Goal: Task Accomplishment & Management: Manage account settings

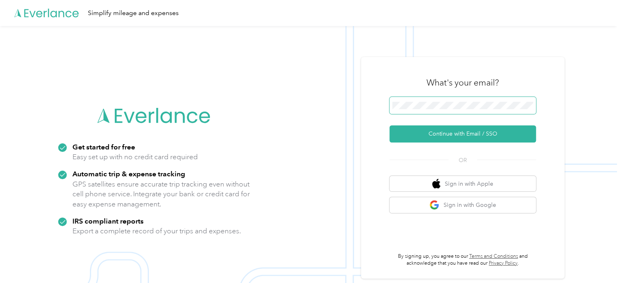
click at [470, 101] on span at bounding box center [463, 105] width 147 height 17
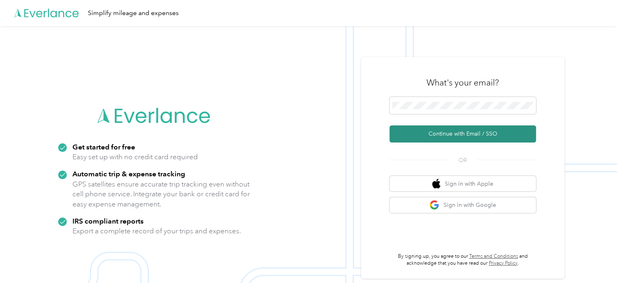
click at [470, 135] on button "Continue with Email / SSO" at bounding box center [463, 133] width 147 height 17
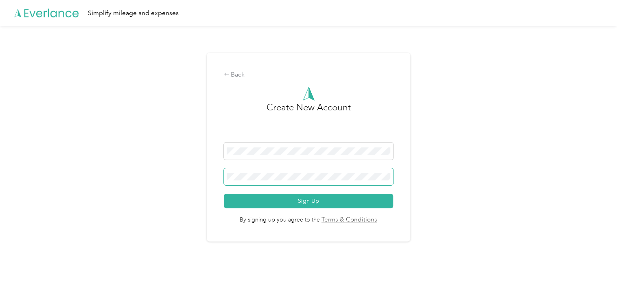
click at [224, 194] on button "Sign Up" at bounding box center [309, 201] width 170 height 14
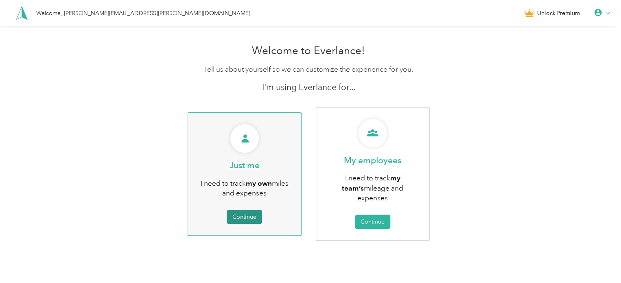
click at [254, 213] on button "Continue" at bounding box center [244, 217] width 35 height 14
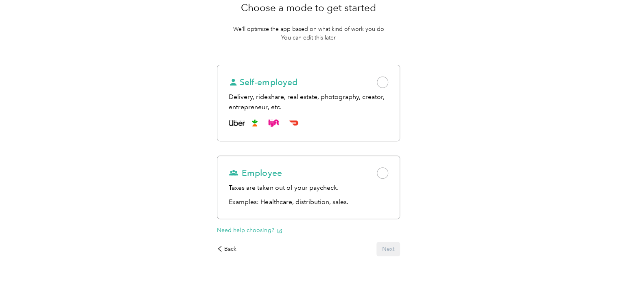
scroll to position [99, 0]
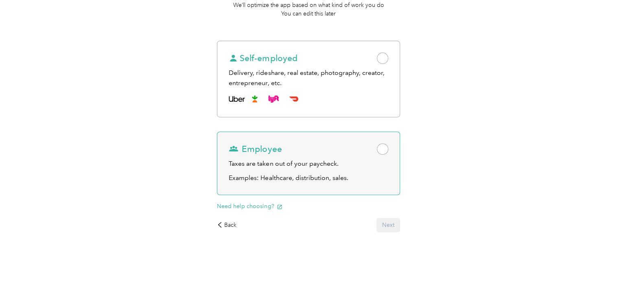
click at [386, 153] on span at bounding box center [382, 148] width 11 height 11
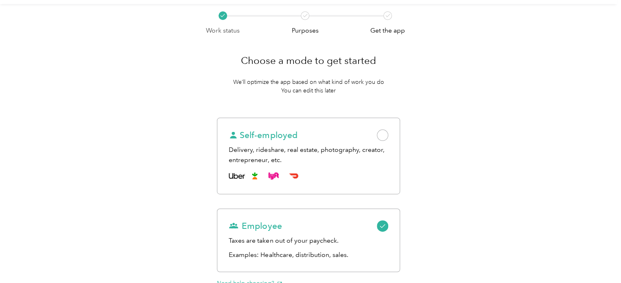
scroll to position [0, 0]
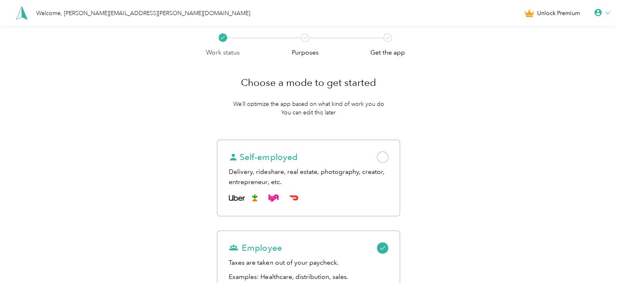
click at [610, 16] on div at bounding box center [602, 13] width 16 height 8
click at [489, 125] on div "Work status Purposes Get the app Choose a mode to get started We’ll optimize th…" at bounding box center [308, 249] width 617 height 446
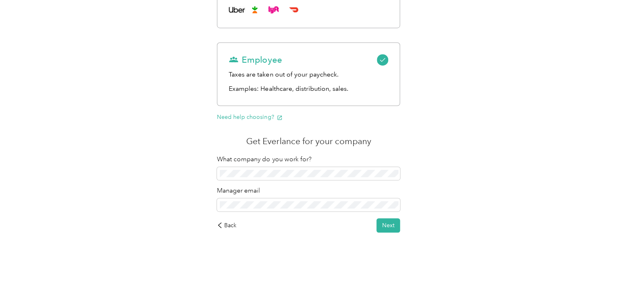
scroll to position [188, 0]
click at [233, 226] on div "Back" at bounding box center [227, 225] width 20 height 9
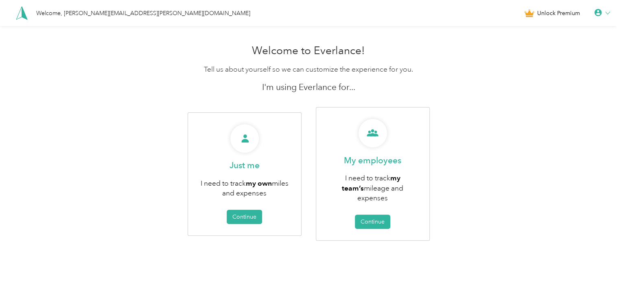
click at [503, 85] on div "Welcome to Everlance! Tell us about yourself so we can customize the experience…" at bounding box center [308, 160] width 617 height 240
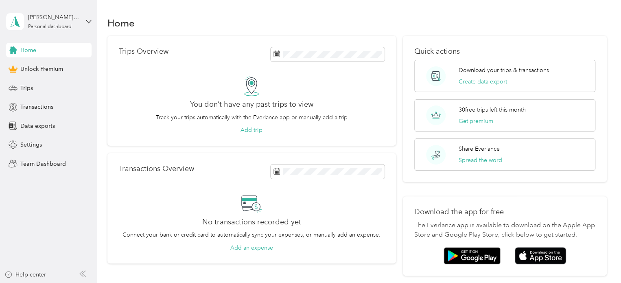
click at [326, 16] on div "Home" at bounding box center [357, 22] width 500 height 17
click at [88, 20] on icon at bounding box center [89, 22] width 6 height 6
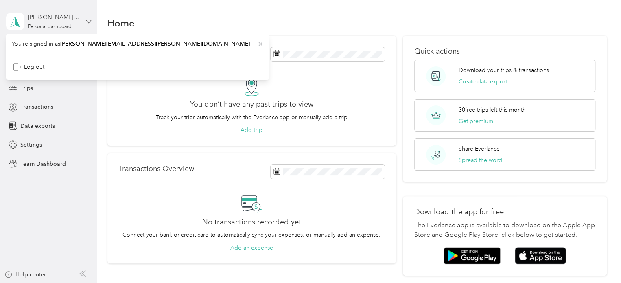
click at [88, 20] on icon at bounding box center [89, 22] width 6 height 6
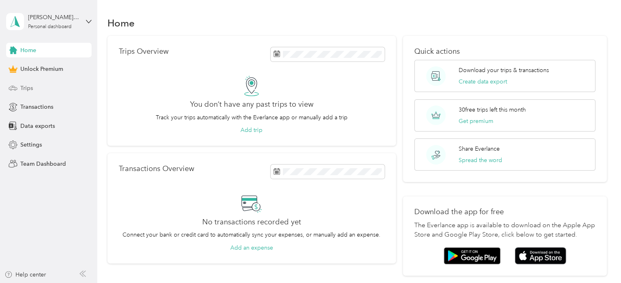
click at [28, 87] on span "Trips" at bounding box center [26, 88] width 13 height 9
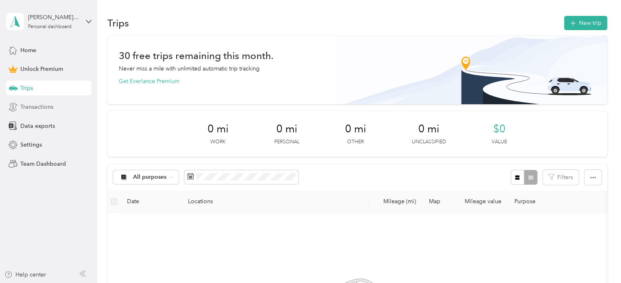
click at [27, 107] on span "Transactions" at bounding box center [36, 107] width 33 height 9
